Goal: Task Accomplishment & Management: Use online tool/utility

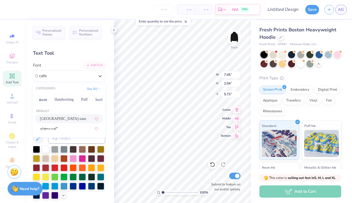
click at [67, 119] on div "[GEOGRAPHIC_DATA]-sans" at bounding box center [69, 119] width 58 height 6
type input "cafe"
type input "4.59"
type input "1.46"
type input "6.02"
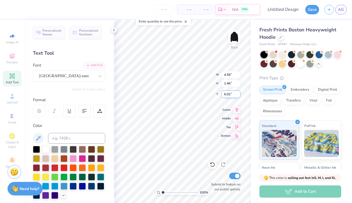
type textarea "T"
type textarea "n"
type textarea "Notre Dame de Sion"
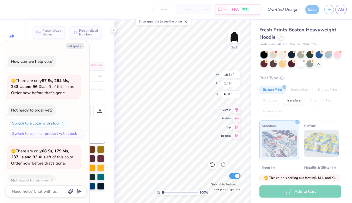
scroll to position [500, 0]
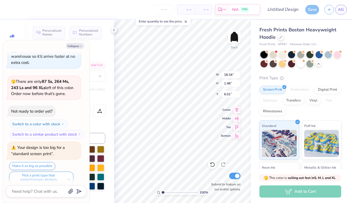
type textarea "x"
type input "14.96"
type input "1.21"
type input "6.28"
type textarea "x"
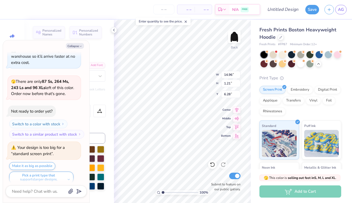
type input "11.98"
type input "0.97"
type input "6.52"
type textarea "x"
type input "5.33"
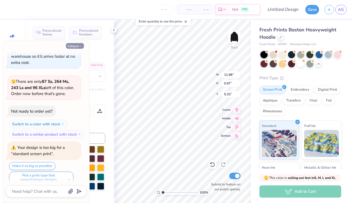
click at [79, 45] on button "Collapse" at bounding box center [75, 46] width 18 height 6
type textarea "x"
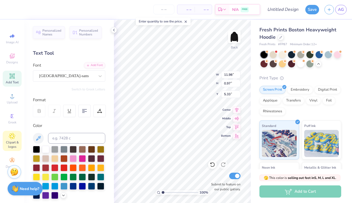
click at [14, 138] on icon at bounding box center [12, 136] width 6 height 6
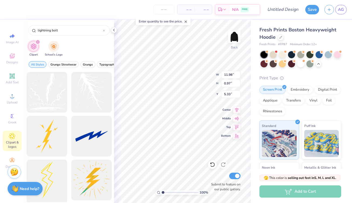
click at [53, 185] on div at bounding box center [47, 179] width 45 height 45
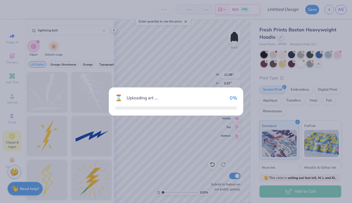
type input "3.43"
type input "9.96"
type input "3.00"
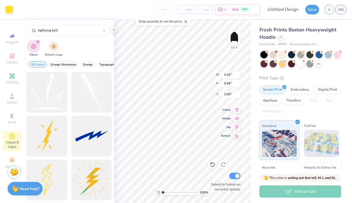
type input "1.10"
type input "3.20"
type input "2.14"
type input "0.89"
type input "2.60"
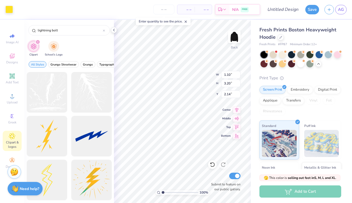
type input "2.73"
click at [18, 7] on div at bounding box center [19, 9] width 8 height 8
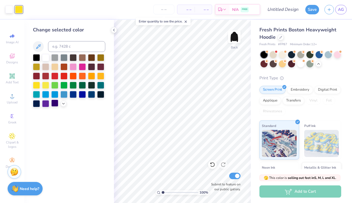
click at [53, 105] on div at bounding box center [54, 102] width 7 height 7
click at [45, 103] on div at bounding box center [45, 102] width 7 height 7
click at [37, 103] on div at bounding box center [36, 102] width 7 height 7
click at [47, 102] on div at bounding box center [45, 102] width 7 height 7
click at [40, 48] on icon at bounding box center [38, 46] width 6 height 6
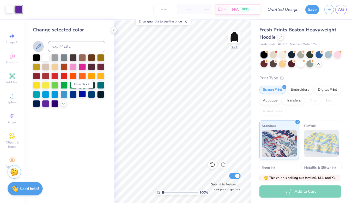
click at [82, 97] on div at bounding box center [82, 93] width 7 height 7
click at [74, 94] on div at bounding box center [73, 93] width 7 height 7
click at [48, 94] on div at bounding box center [45, 93] width 7 height 7
click at [55, 96] on div at bounding box center [54, 93] width 7 height 7
click at [47, 103] on div at bounding box center [45, 102] width 7 height 7
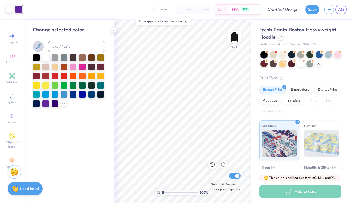
click at [6, 10] on div at bounding box center [9, 9] width 8 height 8
click at [46, 103] on div at bounding box center [45, 102] width 7 height 7
click at [234, 37] on img at bounding box center [235, 37] width 22 height 22
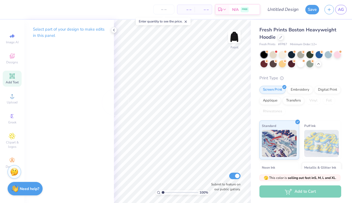
click at [10, 80] on div "Add Text" at bounding box center [12, 78] width 19 height 16
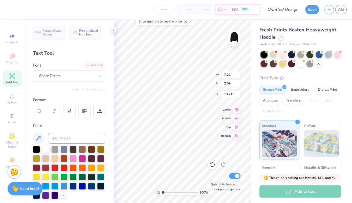
type textarea "T"
type textarea "S on"
type input "10.06"
type input "3.73"
type input "12.11"
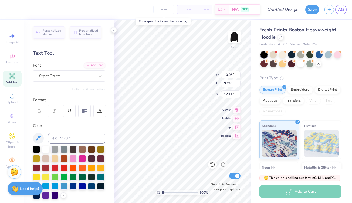
type input "11.97"
type input "4.43"
type input "11.40"
type input "11.52"
click at [10, 143] on span "Clipart & logos" at bounding box center [12, 144] width 19 height 9
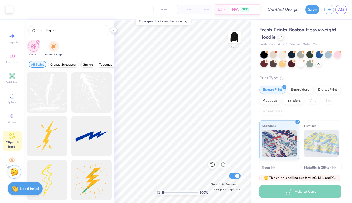
click at [60, 171] on div at bounding box center [47, 179] width 41 height 41
type input "4.11"
type input "11.94"
type input "12.56"
type input "3.71"
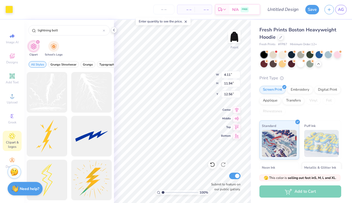
type input "10.77"
type input "5.00"
type input "3.64"
type input "10.56"
type input "5.21"
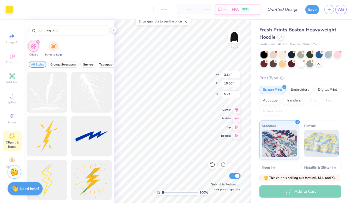
type input "11.97"
type input "4.43"
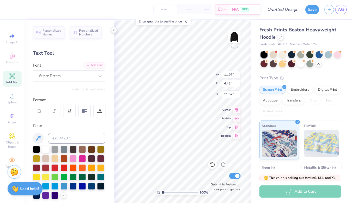
type input "11.33"
click at [20, 10] on div at bounding box center [19, 9] width 8 height 8
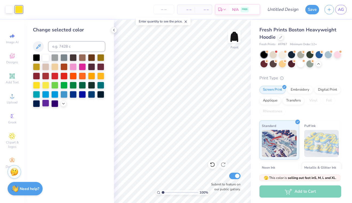
click at [45, 104] on div at bounding box center [45, 102] width 7 height 7
click at [9, 9] on div at bounding box center [9, 9] width 8 height 8
click at [47, 103] on div at bounding box center [45, 102] width 7 height 7
click at [236, 36] on img at bounding box center [235, 37] width 22 height 22
click at [237, 36] on img at bounding box center [235, 37] width 22 height 22
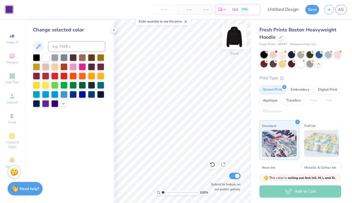
click at [233, 41] on img at bounding box center [235, 37] width 22 height 22
click at [299, 62] on div at bounding box center [300, 63] width 7 height 7
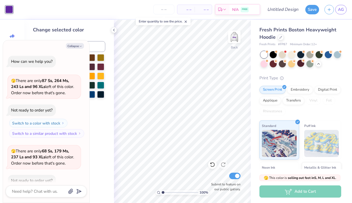
scroll to position [556, 0]
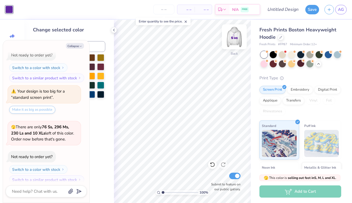
click at [235, 41] on img at bounding box center [235, 37] width 22 height 22
click at [234, 38] on img at bounding box center [235, 37] width 22 height 22
click at [231, 34] on img at bounding box center [235, 37] width 22 height 22
click at [274, 65] on div at bounding box center [273, 63] width 7 height 7
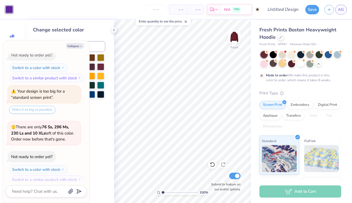
scroll to position [600, 0]
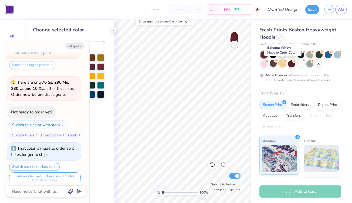
click at [282, 63] on div at bounding box center [282, 63] width 7 height 7
click at [290, 64] on div at bounding box center [291, 63] width 7 height 7
click at [301, 63] on div at bounding box center [300, 63] width 7 height 7
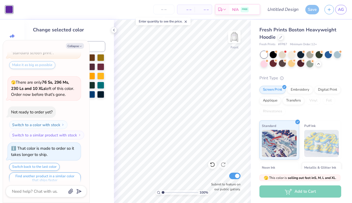
scroll to position [696, 0]
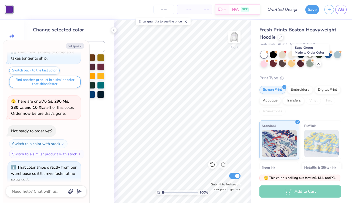
click at [312, 65] on div at bounding box center [309, 63] width 7 height 7
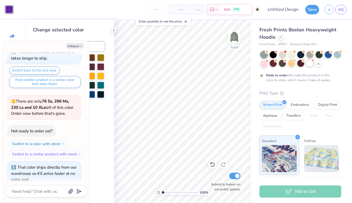
scroll to position [741, 0]
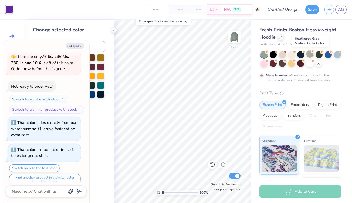
click at [310, 55] on div at bounding box center [309, 53] width 7 height 7
click at [317, 54] on div at bounding box center [319, 53] width 7 height 7
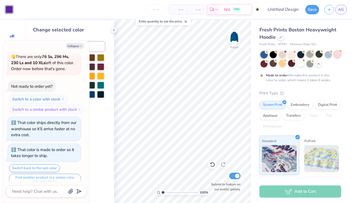
click at [337, 55] on div at bounding box center [337, 53] width 7 height 7
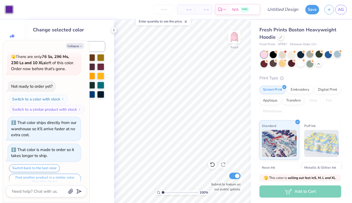
scroll to position [837, 0]
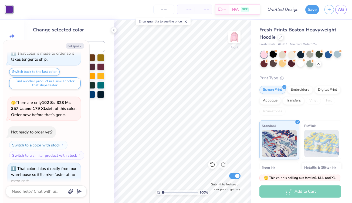
click at [273, 55] on div at bounding box center [273, 53] width 7 height 7
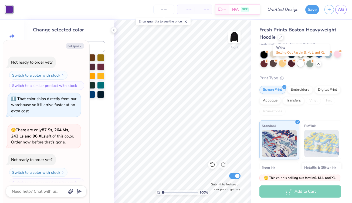
click at [298, 65] on div at bounding box center [300, 63] width 7 height 7
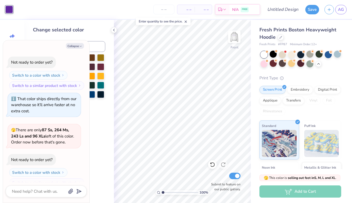
scroll to position [976, 0]
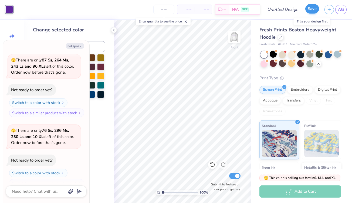
click at [311, 11] on button "Save" at bounding box center [312, 8] width 14 height 9
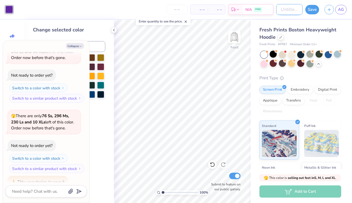
type textarea "x"
click at [283, 9] on input "Design Title" at bounding box center [289, 9] width 26 height 11
type input "w"
type textarea "x"
type input "wh"
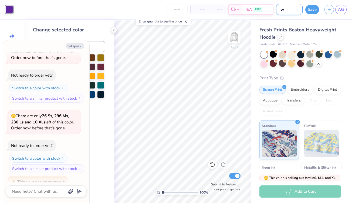
type textarea "x"
type input "whi"
type textarea "x"
type input "whit"
type textarea "x"
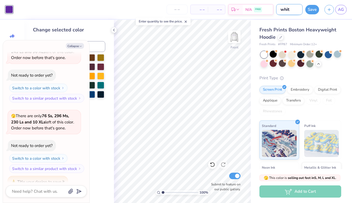
type input "white"
type textarea "x"
type input "white"
type textarea "x"
type input "white h"
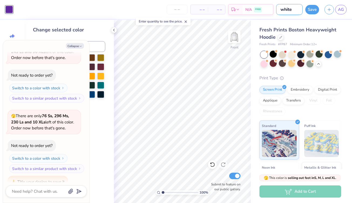
type textarea "x"
type input "white h"
click at [315, 10] on button "Save" at bounding box center [312, 8] width 14 height 9
click at [275, 55] on div at bounding box center [273, 53] width 7 height 7
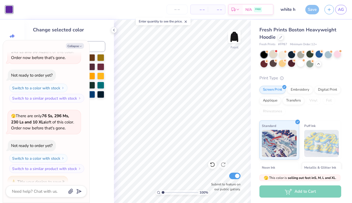
scroll to position [1061, 0]
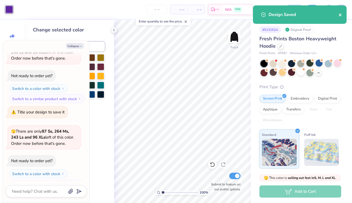
click at [341, 15] on icon "close" at bounding box center [341, 15] width 4 height 4
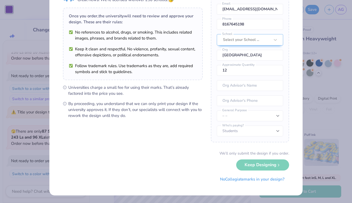
scroll to position [32, 0]
click at [229, 177] on button "No Collegiate marks in your design?" at bounding box center [252, 177] width 74 height 11
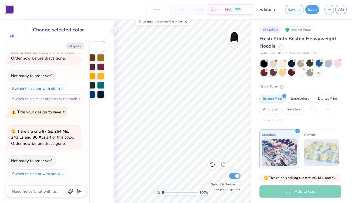
scroll to position [0, 0]
click at [277, 8] on input "white h" at bounding box center [269, 9] width 26 height 11
click at [270, 8] on input "white h" at bounding box center [269, 9] width 26 height 11
drag, startPoint x: 273, startPoint y: 9, endPoint x: 286, endPoint y: 13, distance: 13.4
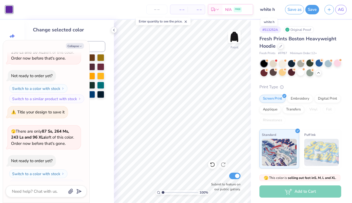
click at [286, 13] on div "Art colors – – Per Item – – Total Est. Delivery N/A FREE Design Title white h S…" at bounding box center [176, 9] width 352 height 19
drag, startPoint x: 277, startPoint y: 7, endPoint x: 274, endPoint y: 8, distance: 3.1
click at [274, 8] on input "white h" at bounding box center [269, 9] width 26 height 11
drag, startPoint x: 277, startPoint y: 8, endPoint x: 282, endPoint y: 11, distance: 5.9
click at [282, 11] on div "Art colors – – Per Item – – Total Est. Delivery N/A FREE Design Title white h S…" at bounding box center [176, 9] width 352 height 19
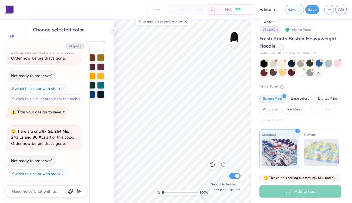
drag, startPoint x: 277, startPoint y: 9, endPoint x: 260, endPoint y: 13, distance: 17.4
click at [259, 13] on input "white h" at bounding box center [269, 9] width 26 height 11
drag, startPoint x: 258, startPoint y: 8, endPoint x: 277, endPoint y: 11, distance: 19.6
click at [277, 11] on input "white h" at bounding box center [269, 9] width 26 height 11
click at [277, 10] on input "white h" at bounding box center [269, 9] width 26 height 11
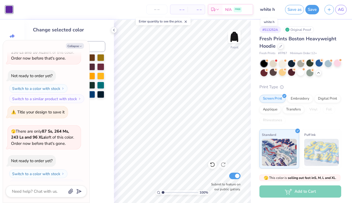
click at [275, 8] on input "white h" at bounding box center [269, 9] width 26 height 11
click at [310, 11] on button "Save" at bounding box center [312, 8] width 14 height 9
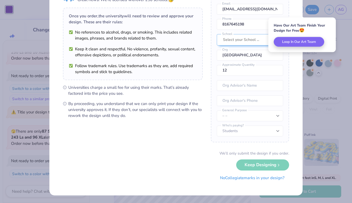
scroll to position [32, 0]
click at [228, 178] on button "No Collegiate marks in your design?" at bounding box center [252, 177] width 74 height 11
type textarea "x"
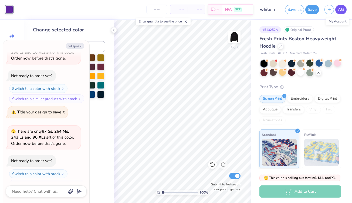
click at [341, 12] on span "AG" at bounding box center [341, 9] width 6 height 6
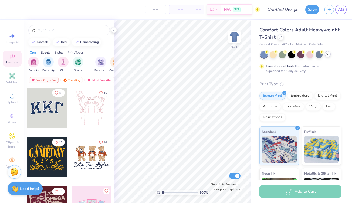
click at [326, 55] on icon at bounding box center [328, 54] width 4 height 4
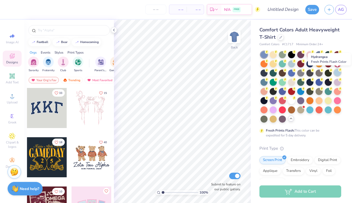
click at [338, 72] on div at bounding box center [337, 72] width 7 height 7
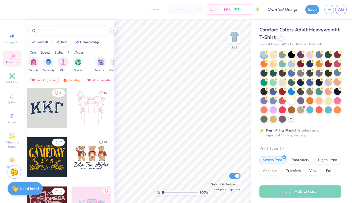
click at [339, 82] on div at bounding box center [337, 81] width 7 height 7
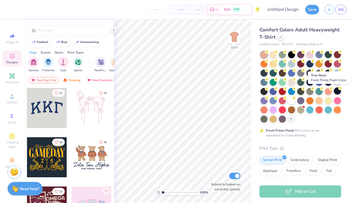
click at [338, 88] on div at bounding box center [337, 90] width 7 height 7
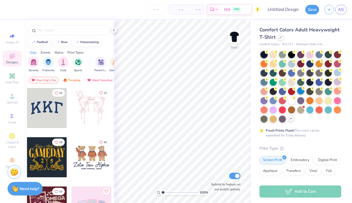
click at [301, 92] on div at bounding box center [300, 90] width 7 height 7
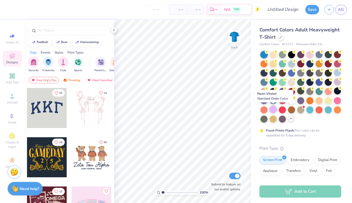
click at [271, 109] on div at bounding box center [273, 109] width 7 height 7
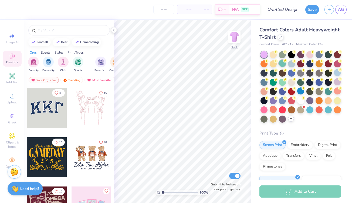
click at [283, 63] on div at bounding box center [282, 63] width 7 height 7
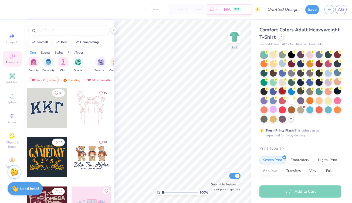
click at [280, 88] on div at bounding box center [282, 90] width 7 height 7
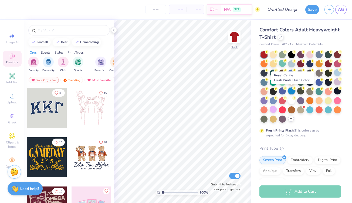
click at [293, 91] on div at bounding box center [291, 90] width 7 height 7
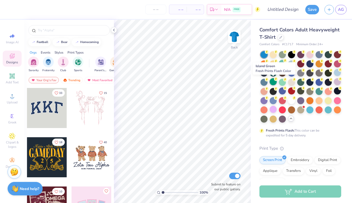
click at [274, 78] on icon at bounding box center [276, 79] width 4 height 4
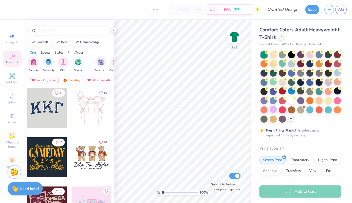
click at [279, 78] on div at bounding box center [301, 86] width 81 height 71
click at [283, 81] on div at bounding box center [282, 81] width 7 height 7
click at [280, 37] on icon at bounding box center [281, 37] width 2 height 2
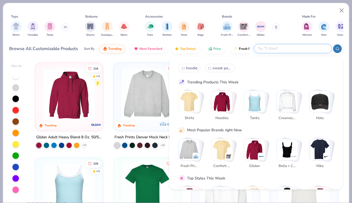
click at [301, 51] on input "text" at bounding box center [292, 48] width 71 height 6
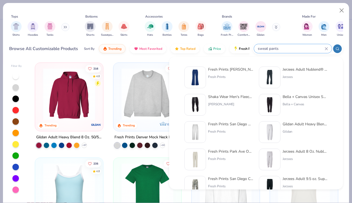
type input "sweat pants"
click at [199, 132] on img at bounding box center [195, 131] width 17 height 17
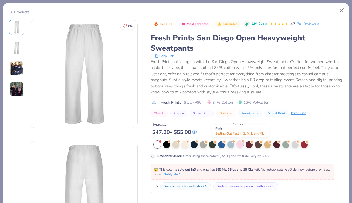
click at [239, 144] on div at bounding box center [240, 143] width 7 height 7
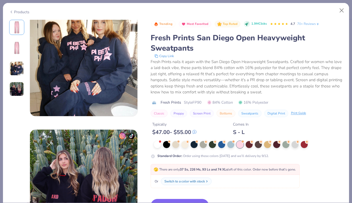
scroll to position [254, 0]
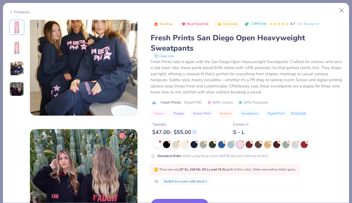
click at [173, 201] on button "Switch to This" at bounding box center [180, 205] width 59 height 14
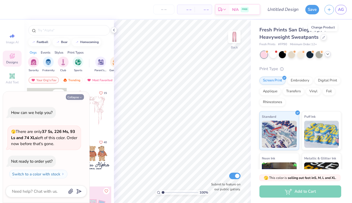
click at [75, 97] on button "Collapse" at bounding box center [75, 97] width 18 height 6
type textarea "x"
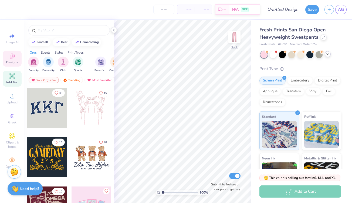
click at [12, 79] on icon at bounding box center [12, 76] width 6 height 6
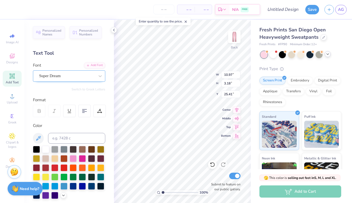
click at [84, 73] on div "Super Dream" at bounding box center [67, 76] width 57 height 8
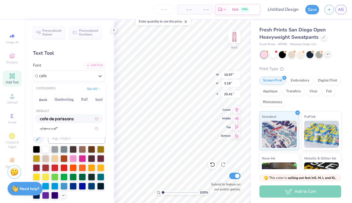
click at [77, 120] on div at bounding box center [69, 119] width 58 height 6
type input "cafe"
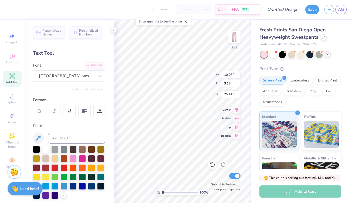
type input "7.15"
type input "2.27"
type input "25.87"
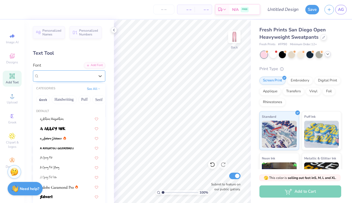
click at [79, 74] on div "[GEOGRAPHIC_DATA]-sans" at bounding box center [67, 76] width 57 height 8
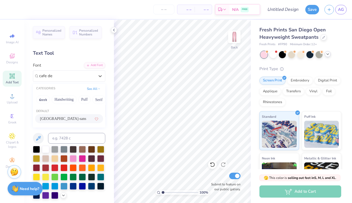
click at [57, 119] on span "[GEOGRAPHIC_DATA]-sans" at bounding box center [63, 119] width 46 height 6
type input "cafe de"
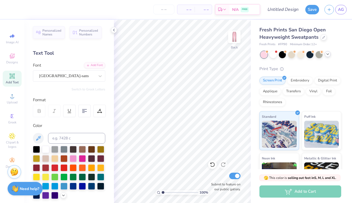
click at [13, 72] on div "Add Text" at bounding box center [12, 78] width 19 height 16
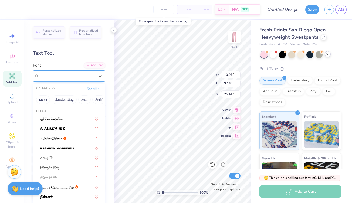
click at [75, 74] on div "Super Dream" at bounding box center [67, 76] width 57 height 8
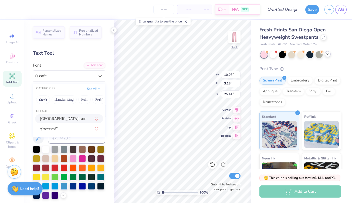
click at [57, 119] on span "[GEOGRAPHIC_DATA]-sans" at bounding box center [63, 119] width 46 height 6
type input "cafe"
type input "7.15"
type input "2.27"
type input "25.87"
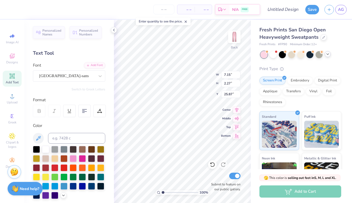
type textarea "T"
type textarea "n"
type textarea "Notre Dame de sion"
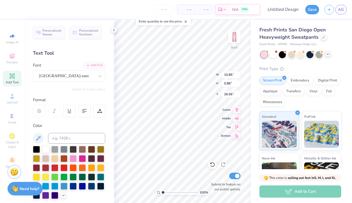
type input "9.53"
type input "0.78"
type input "10.18"
type input "9.75"
type input "0.79"
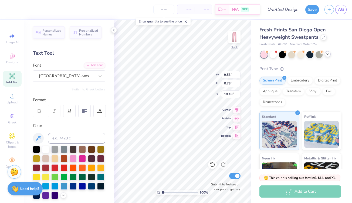
type input "10.17"
click at [14, 148] on span "Clipart & logos" at bounding box center [12, 144] width 19 height 9
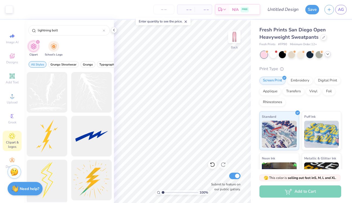
type input "lightning bolt"
click at [50, 176] on div at bounding box center [47, 179] width 45 height 45
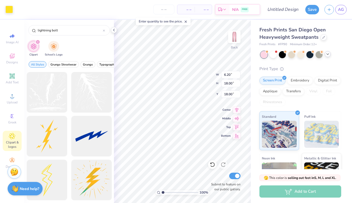
type input "1.49"
type input "4.33"
type input "5.83"
type input "1.11"
type input "3.22"
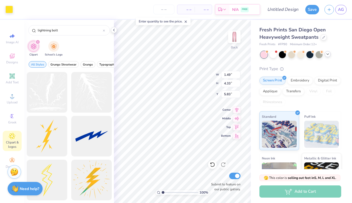
type input "6.94"
click at [18, 11] on div at bounding box center [19, 9] width 8 height 8
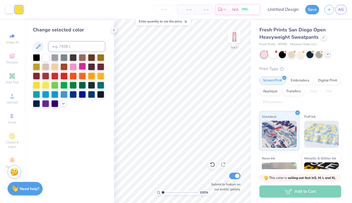
click at [81, 69] on div at bounding box center [82, 66] width 7 height 7
click at [9, 9] on div at bounding box center [9, 9] width 8 height 8
click at [83, 66] on div at bounding box center [82, 66] width 7 height 7
click at [288, 10] on input "Design Title" at bounding box center [289, 9] width 26 height 11
type input "pink p"
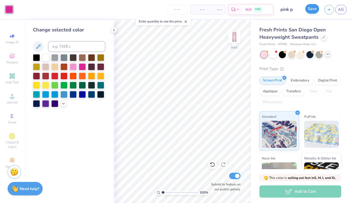
click at [315, 10] on button "Save" at bounding box center [312, 8] width 14 height 9
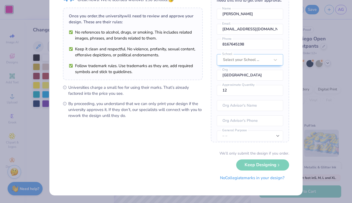
scroll to position [32, 0]
click at [252, 180] on button "No Collegiate marks in your design?" at bounding box center [252, 177] width 74 height 11
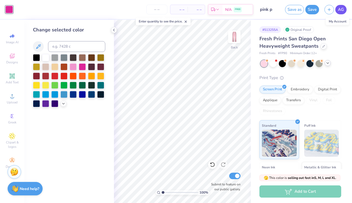
click at [342, 12] on span "AG" at bounding box center [341, 9] width 6 height 6
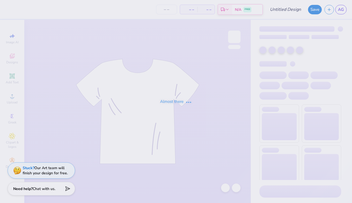
type input "white h"
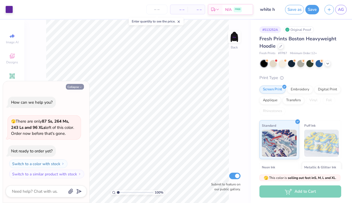
click at [76, 88] on button "Collapse" at bounding box center [75, 87] width 18 height 6
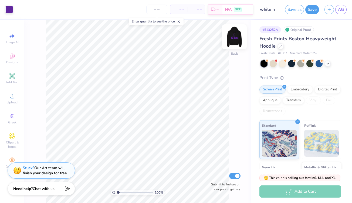
click at [234, 40] on img at bounding box center [235, 37] width 22 height 22
click at [232, 40] on img at bounding box center [235, 37] width 22 height 22
click at [12, 76] on icon at bounding box center [12, 76] width 4 height 4
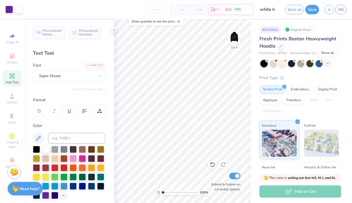
click at [326, 63] on icon at bounding box center [328, 63] width 4 height 4
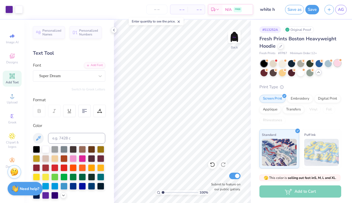
click at [337, 63] on div at bounding box center [337, 62] width 7 height 7
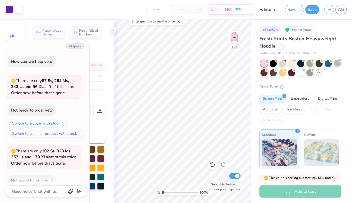
scroll to position [28, 0]
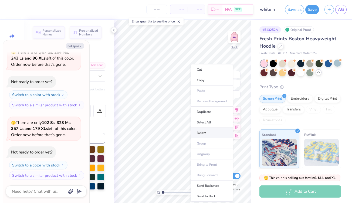
click at [204, 134] on li "Delete" at bounding box center [212, 132] width 42 height 11
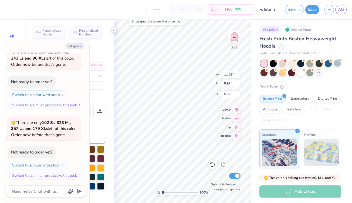
click at [114, 29] on icon at bounding box center [114, 30] width 4 height 4
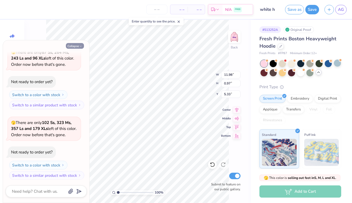
click at [79, 45] on icon "button" at bounding box center [80, 46] width 3 height 3
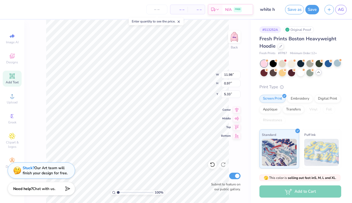
type textarea "x"
drag, startPoint x: 9, startPoint y: 78, endPoint x: 9, endPoint y: 73, distance: 4.9
click at [9, 78] on icon at bounding box center [12, 76] width 6 height 6
type input "7.05"
type input "2.04"
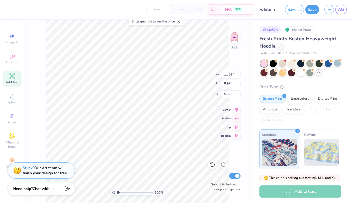
type input "5.73"
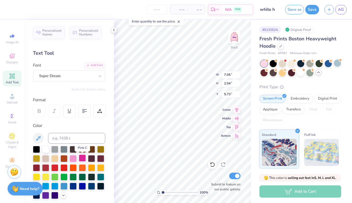
click at [81, 159] on div at bounding box center [82, 157] width 7 height 7
type textarea "T"
type input "11.98"
type input "0.97"
type input "5.33"
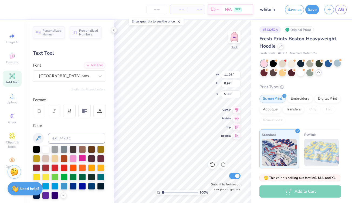
click at [81, 160] on div at bounding box center [82, 157] width 7 height 7
click at [80, 158] on div at bounding box center [82, 157] width 7 height 7
click at [82, 158] on div at bounding box center [82, 157] width 7 height 7
click at [82, 160] on div at bounding box center [82, 157] width 7 height 7
click at [14, 11] on div "Art colors – – Per Item – – Total Est. Delivery N/A FREE Design Title white h S…" at bounding box center [176, 9] width 352 height 19
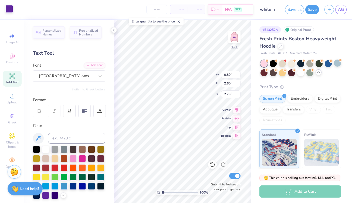
click at [5, 10] on div at bounding box center [9, 9] width 8 height 8
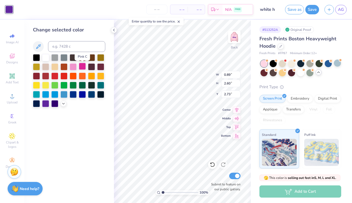
click at [81, 66] on div at bounding box center [82, 66] width 7 height 7
click at [235, 38] on img at bounding box center [235, 37] width 22 height 22
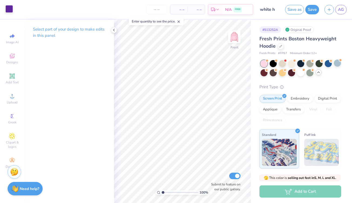
click at [10, 11] on div at bounding box center [9, 9] width 8 height 8
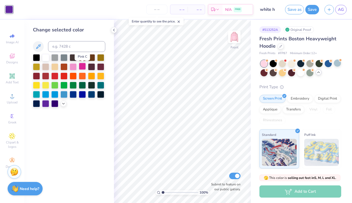
click at [80, 68] on div at bounding box center [82, 66] width 7 height 7
click at [309, 11] on button "Save" at bounding box center [312, 8] width 14 height 9
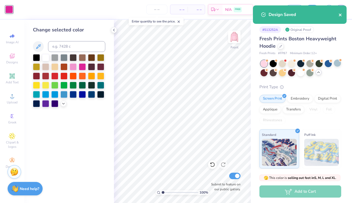
click at [340, 16] on icon "close" at bounding box center [341, 15] width 4 height 4
